Goal: Task Accomplishment & Management: Complete application form

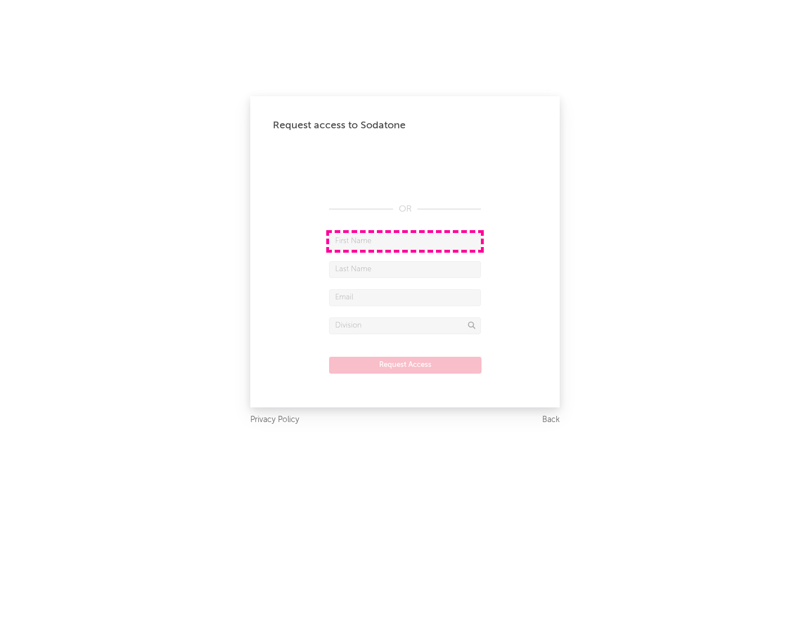
click at [405, 241] on input "text" at bounding box center [405, 241] width 152 height 17
type input "[PERSON_NAME]"
click at [405, 269] on input "text" at bounding box center [405, 269] width 152 height 17
type input "[PERSON_NAME]"
click at [405, 297] on input "text" at bounding box center [405, 297] width 152 height 17
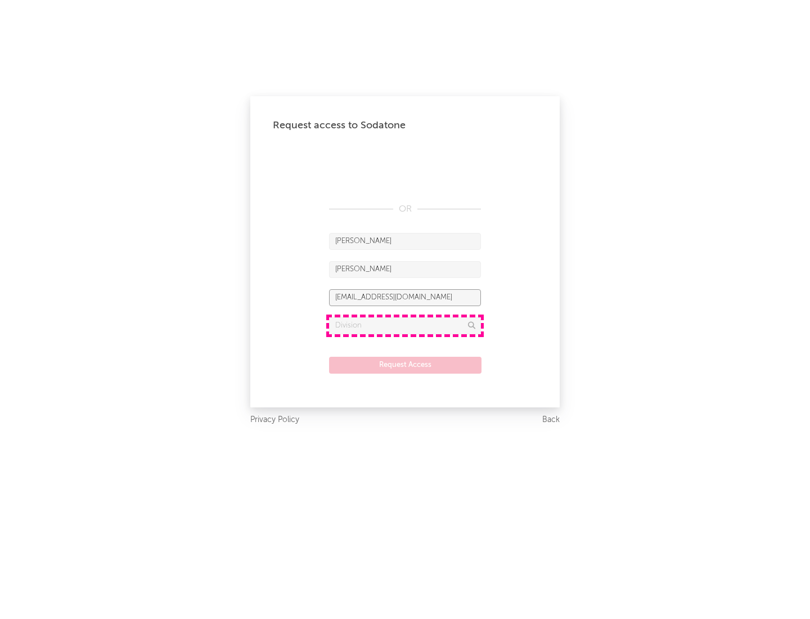
type input "[EMAIL_ADDRESS][DOMAIN_NAME]"
click at [405, 325] on input "text" at bounding box center [405, 325] width 152 height 17
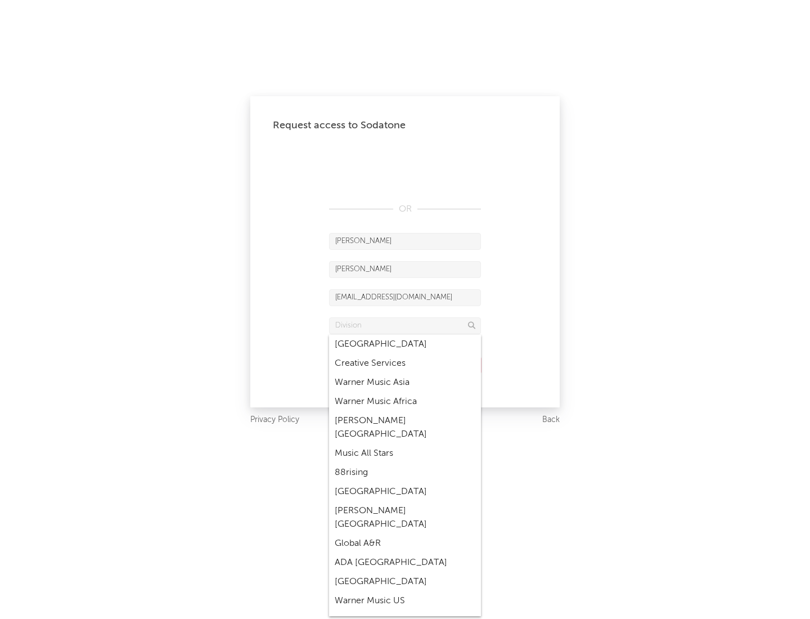
click at [405, 444] on div "Music All Stars" at bounding box center [405, 453] width 152 height 19
type input "Music All Stars"
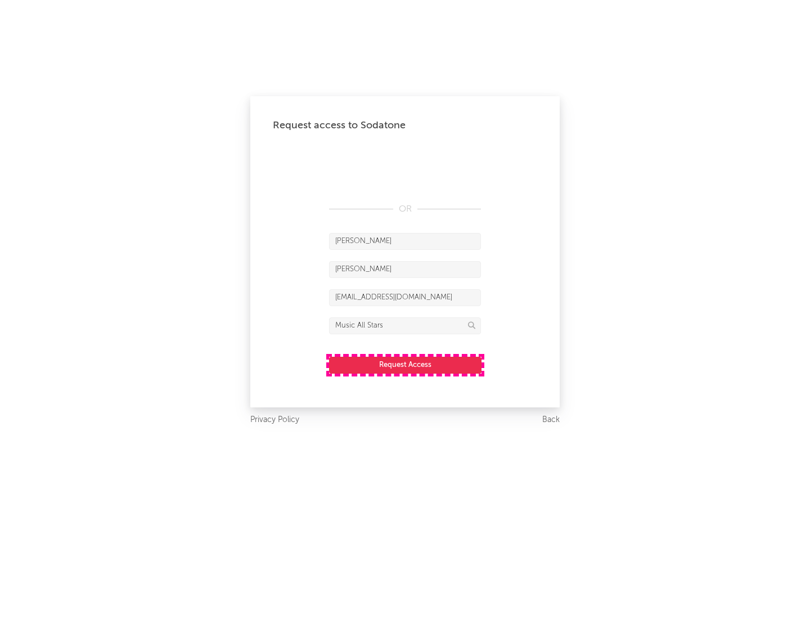
click at [405, 364] on button "Request Access" at bounding box center [405, 365] width 152 height 17
